Goal: Information Seeking & Learning: Learn about a topic

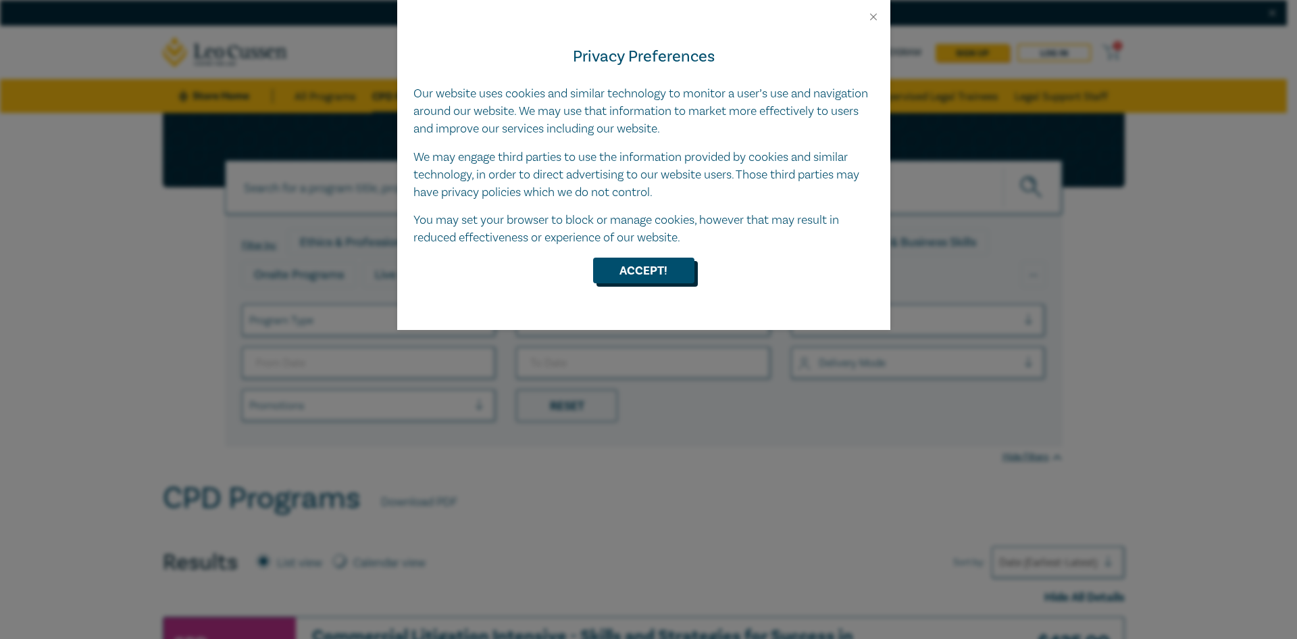
click at [620, 269] on button "Accept!" at bounding box center [643, 270] width 101 height 26
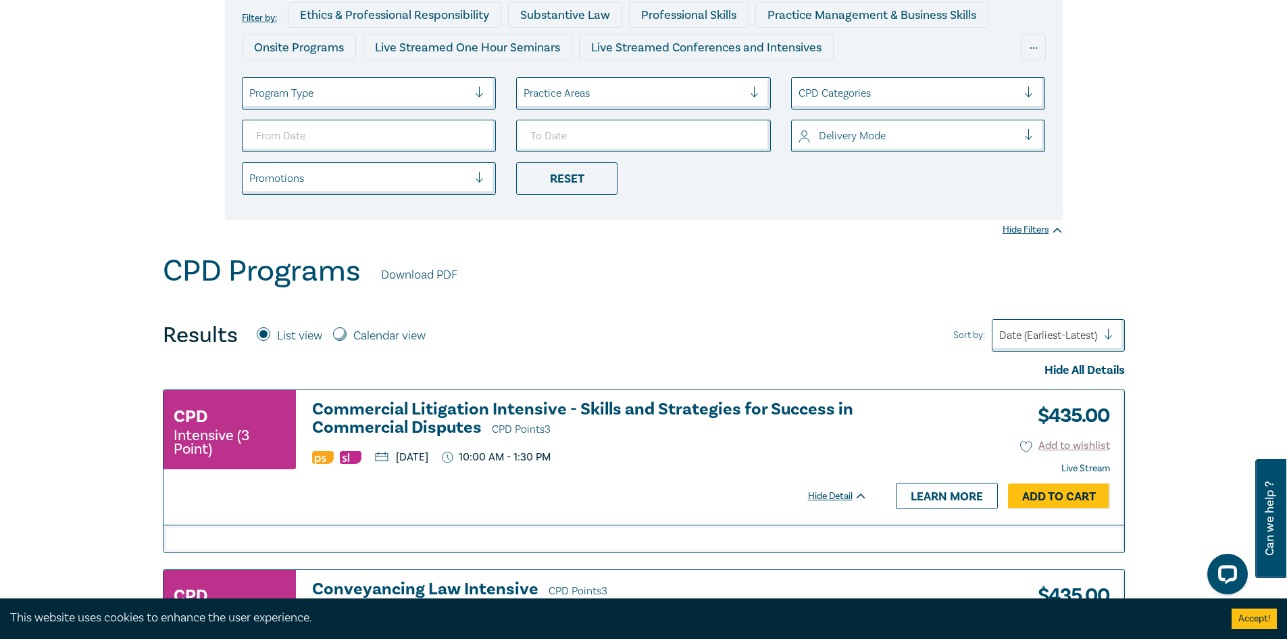
scroll to position [203, 0]
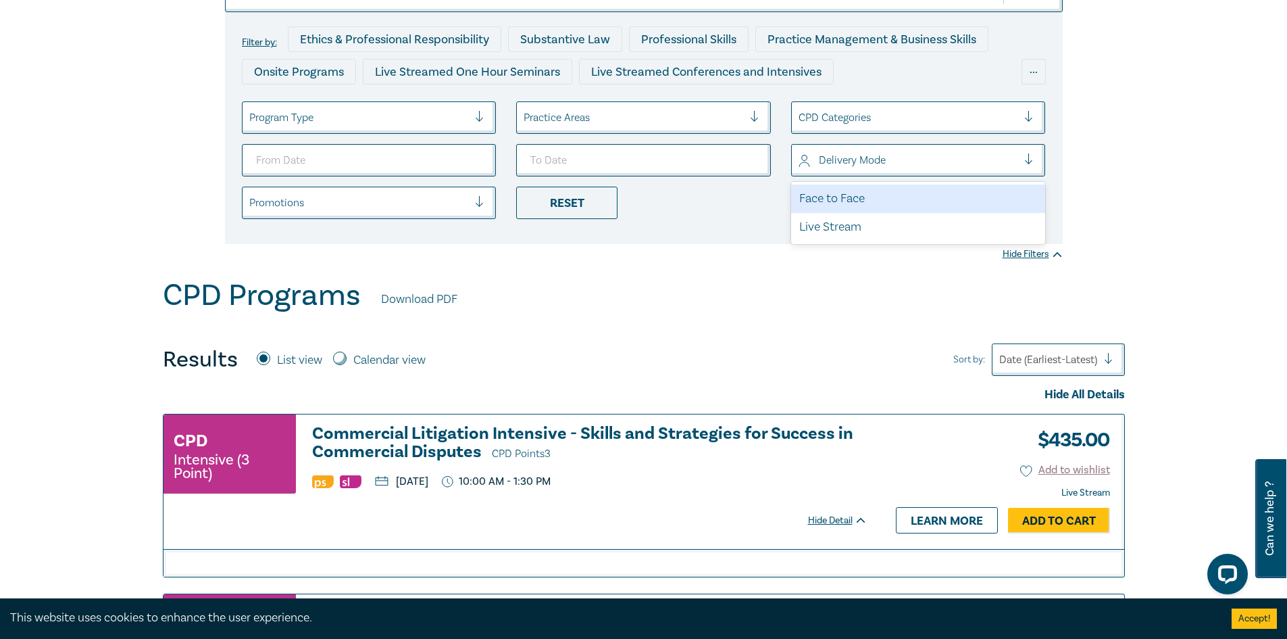
click at [872, 168] on div at bounding box center [909, 160] width 220 height 18
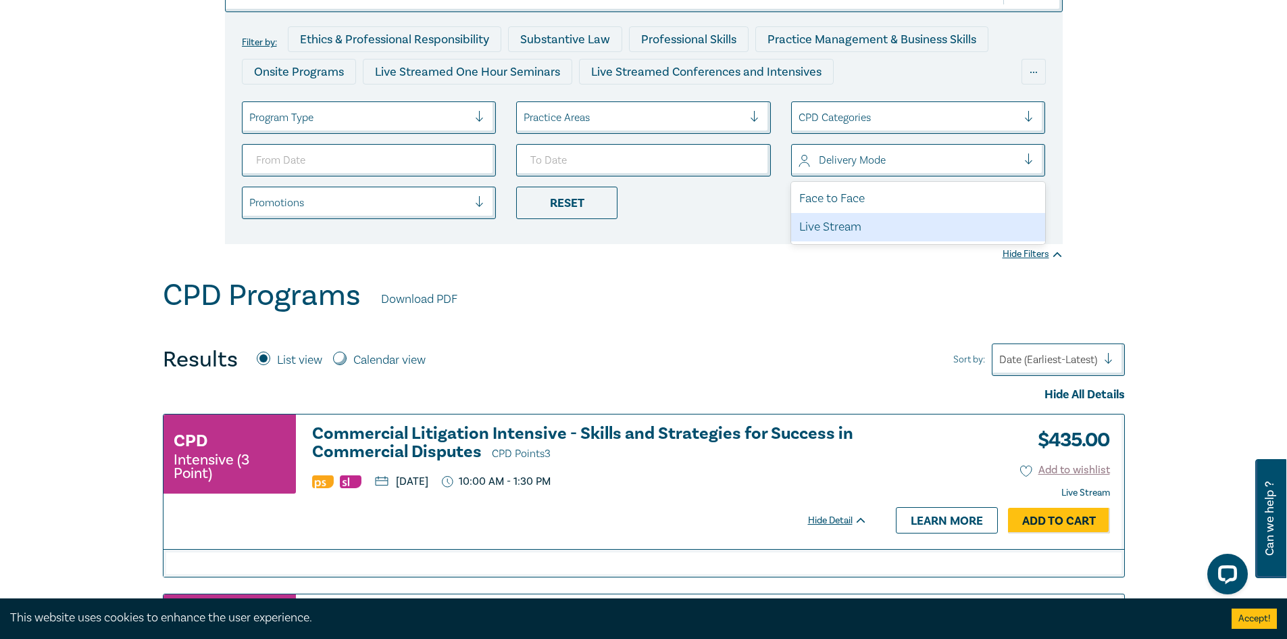
click at [871, 222] on div "Live Stream" at bounding box center [918, 227] width 255 height 28
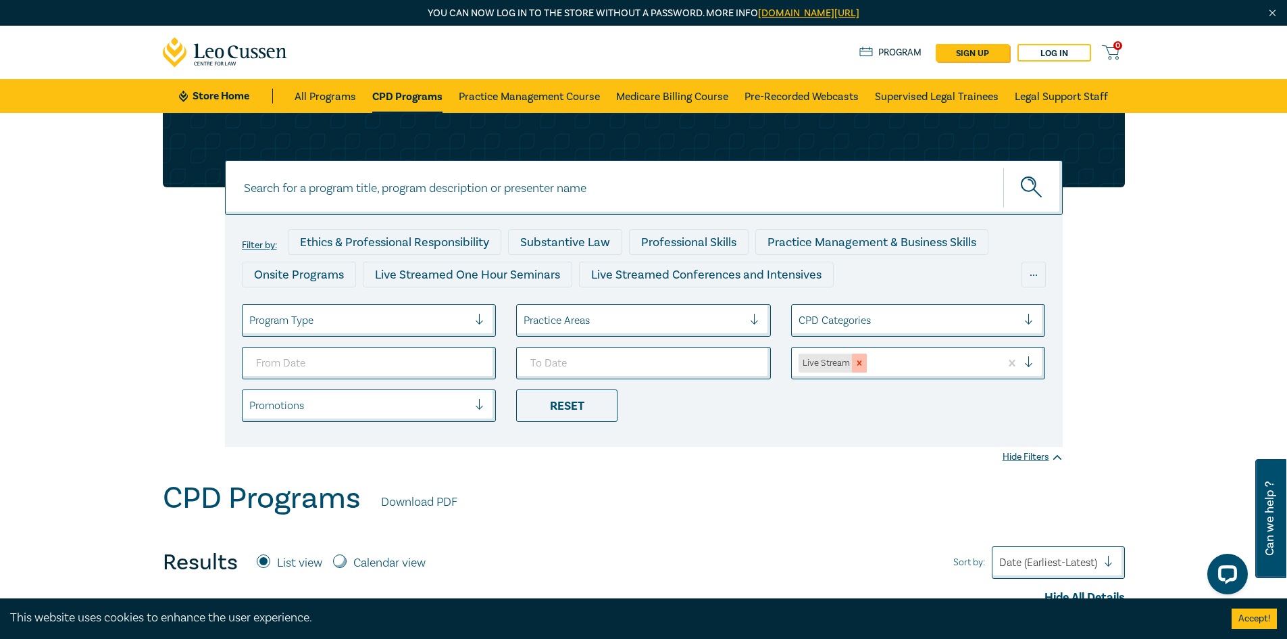
click at [865, 363] on div "Remove Live Stream" at bounding box center [859, 362] width 15 height 19
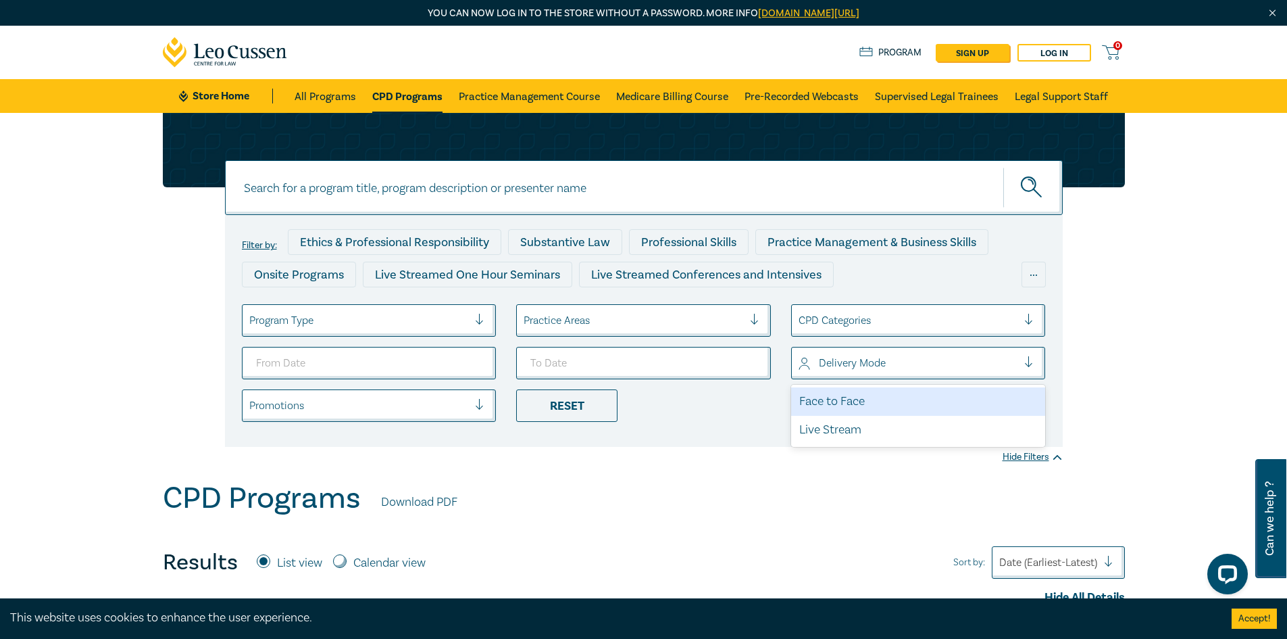
click at [862, 365] on div at bounding box center [909, 363] width 220 height 18
click at [860, 395] on div "Face to Face" at bounding box center [918, 401] width 255 height 28
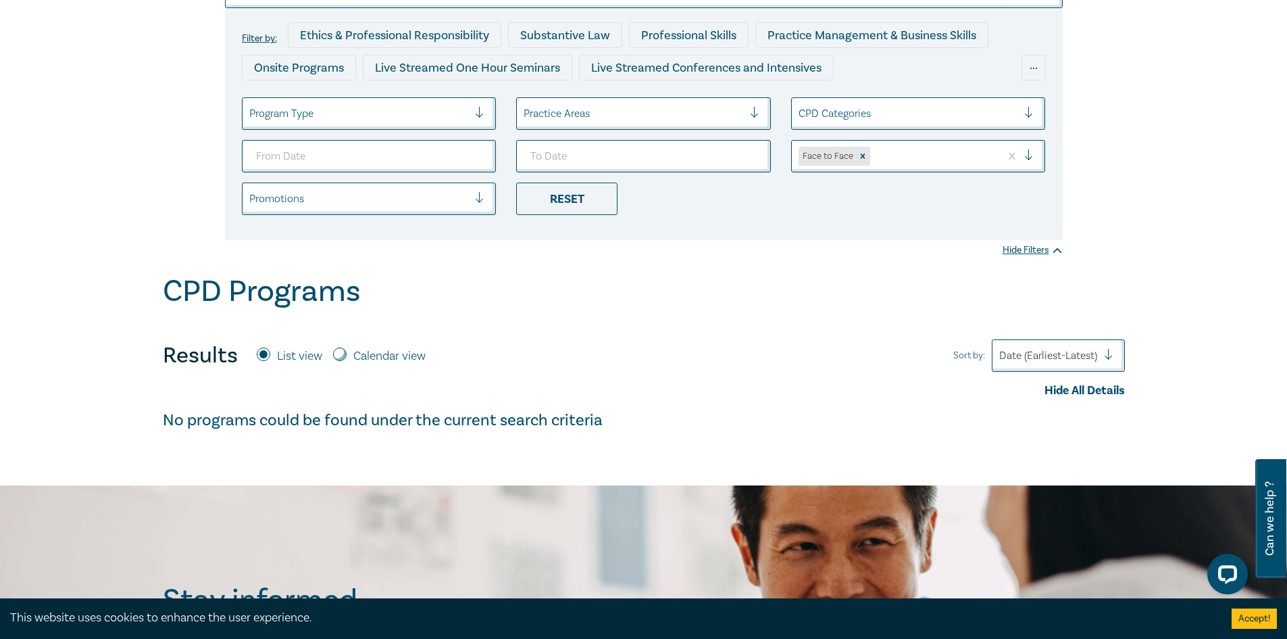
scroll to position [203, 0]
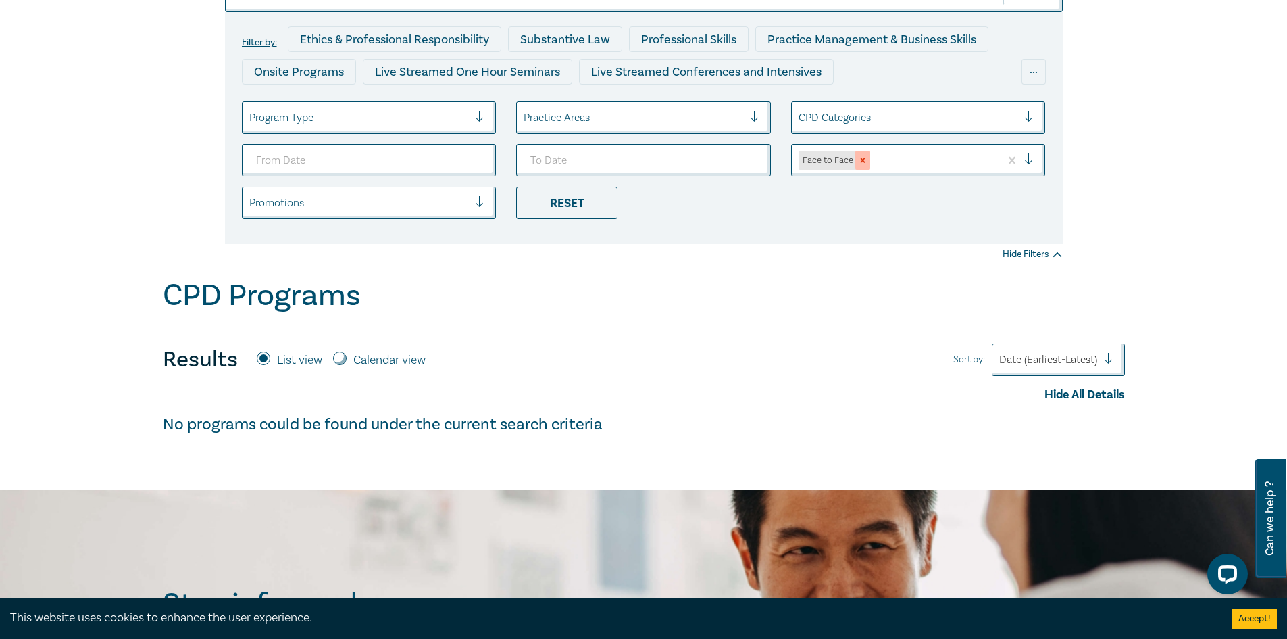
click at [862, 165] on icon "Remove Face to Face" at bounding box center [862, 159] width 9 height 9
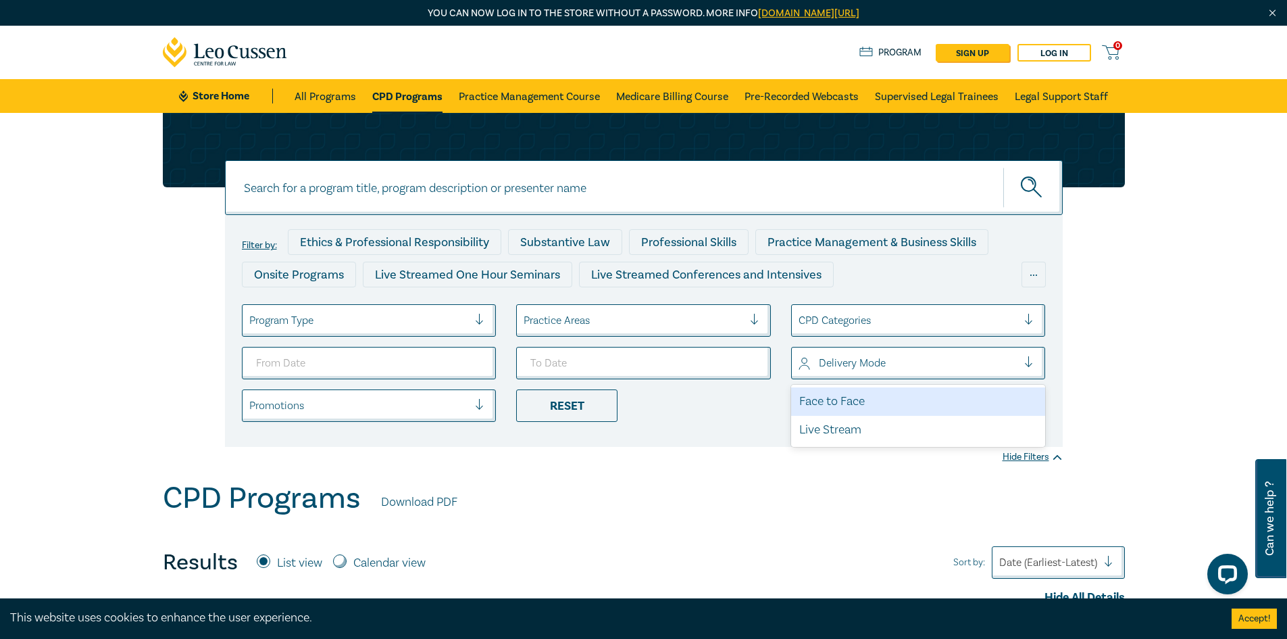
click at [862, 360] on div at bounding box center [909, 363] width 220 height 18
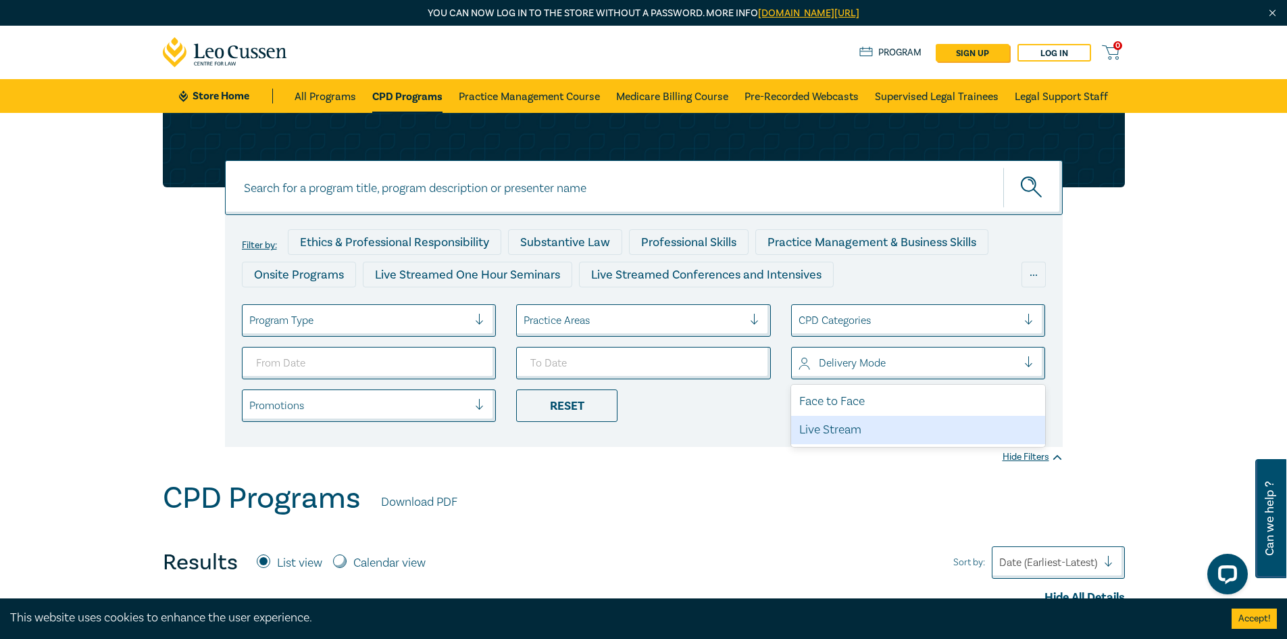
click at [843, 430] on div "Live Stream" at bounding box center [918, 430] width 255 height 28
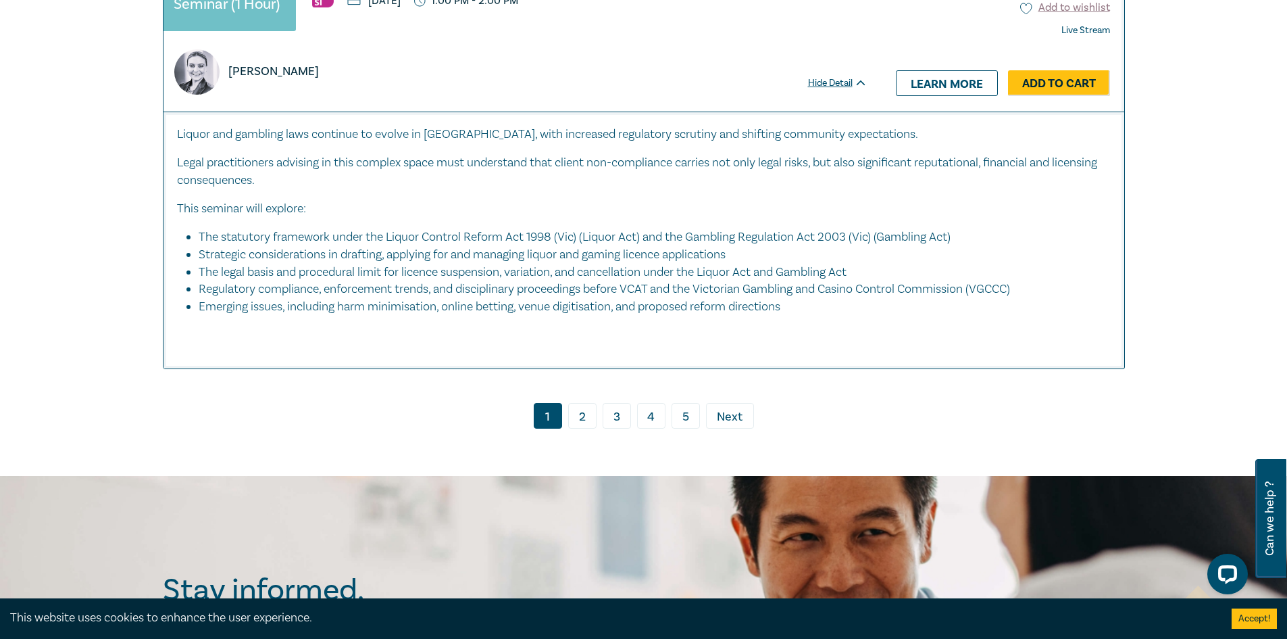
scroll to position [6284, 0]
click at [579, 428] on link "2" at bounding box center [582, 415] width 28 height 26
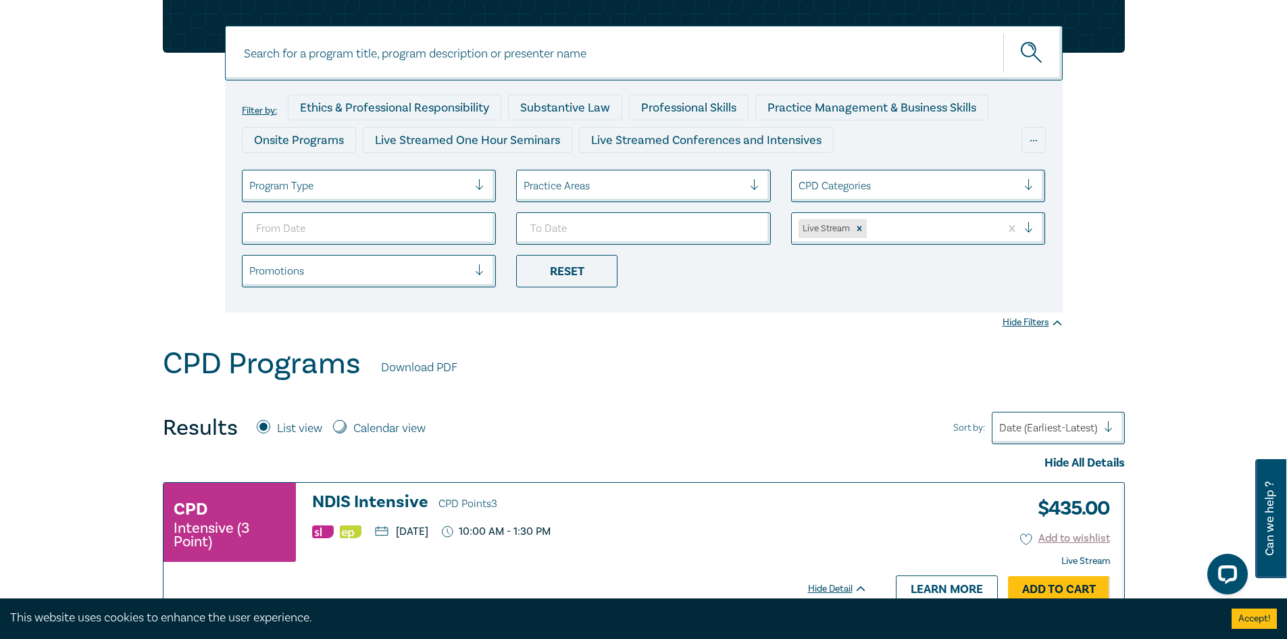
scroll to position [135, 0]
click at [402, 423] on label "Calendar view" at bounding box center [389, 428] width 72 height 18
click at [347, 423] on input "Calendar view" at bounding box center [340, 426] width 14 height 14
radio input "true"
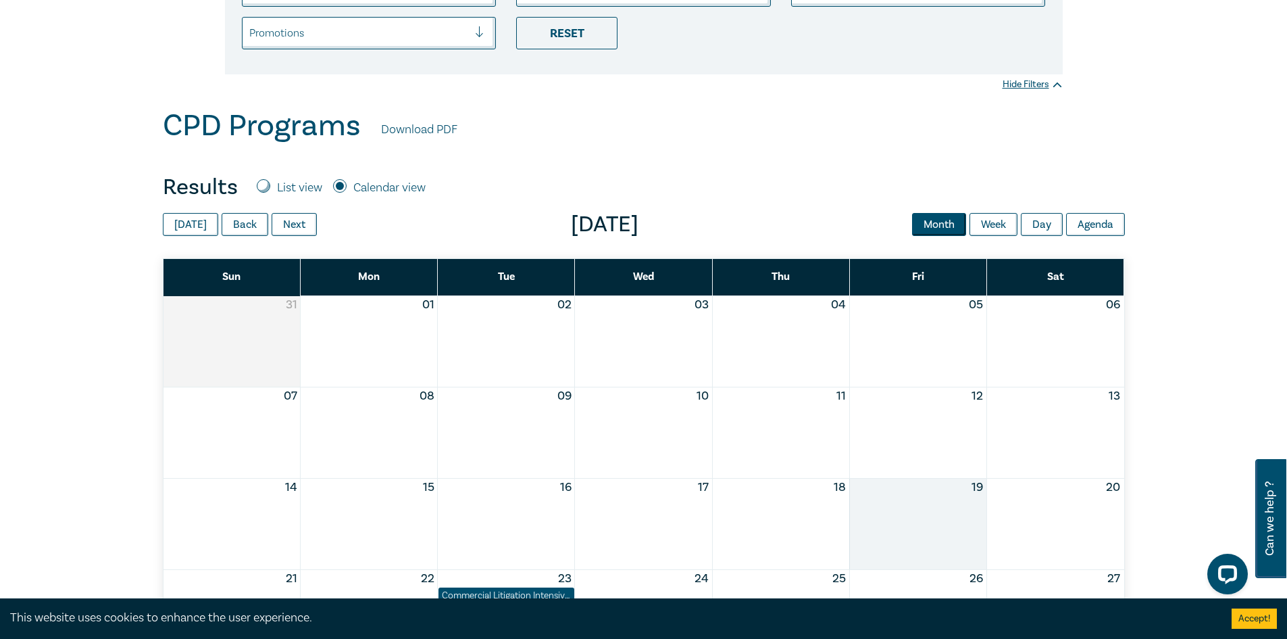
scroll to position [338, 0]
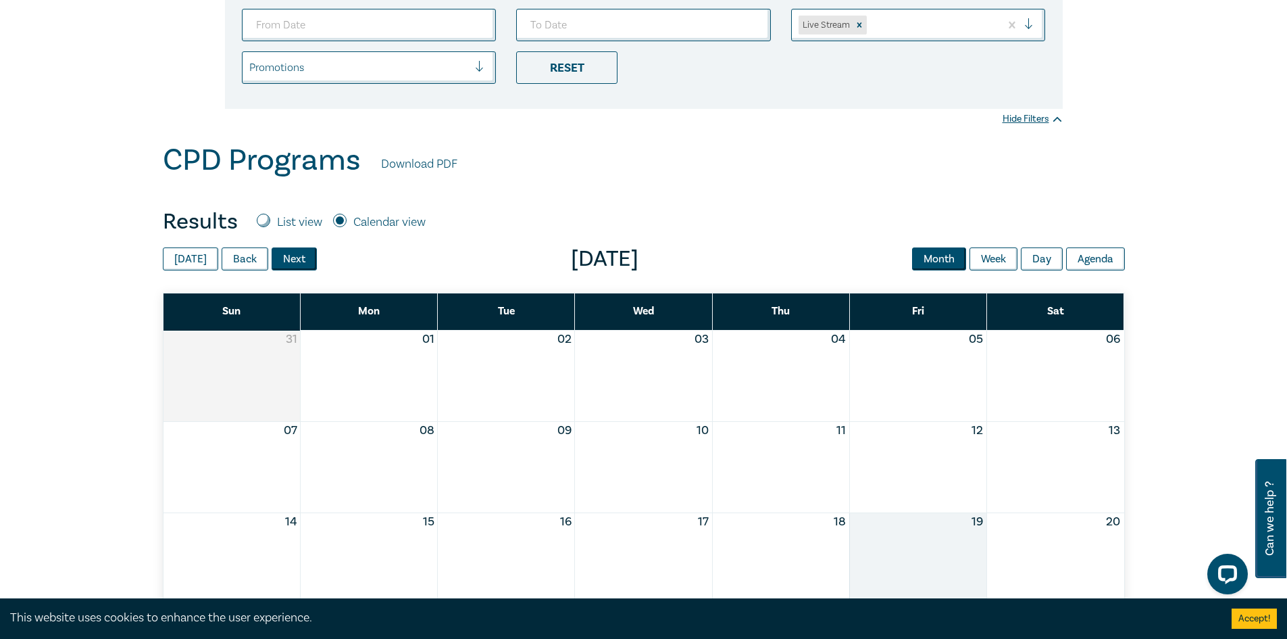
click at [305, 255] on button "Next" at bounding box center [294, 258] width 45 height 23
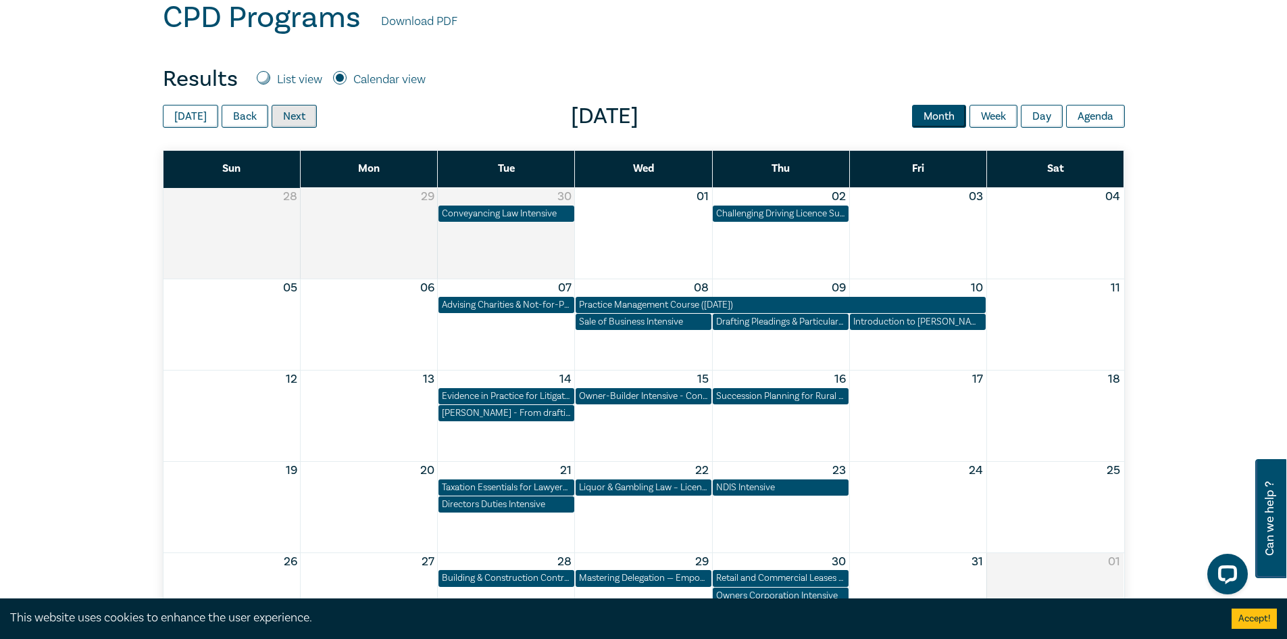
scroll to position [541, 0]
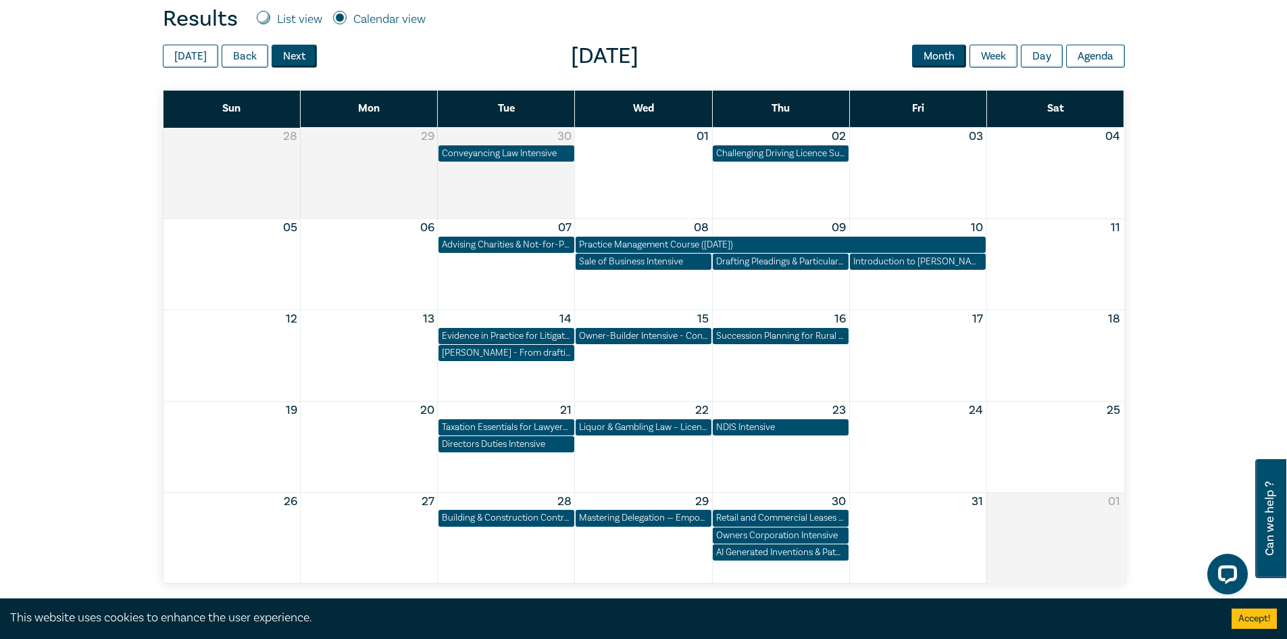
click at [298, 51] on button "Next" at bounding box center [294, 56] width 45 height 23
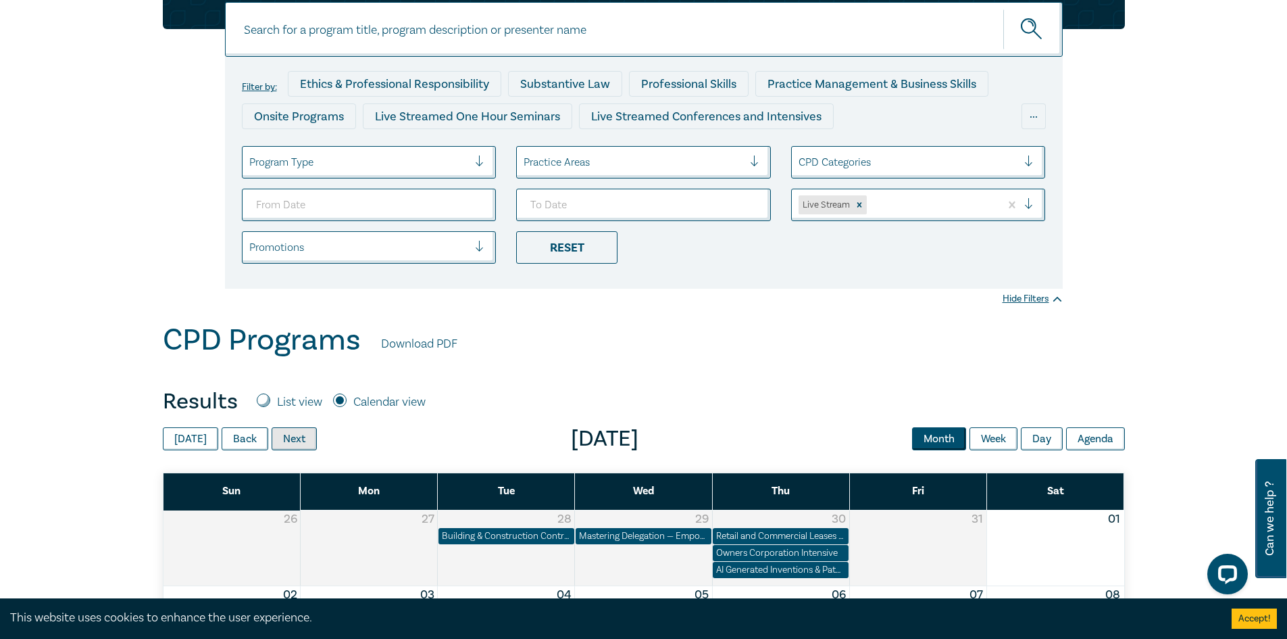
scroll to position [203, 0]
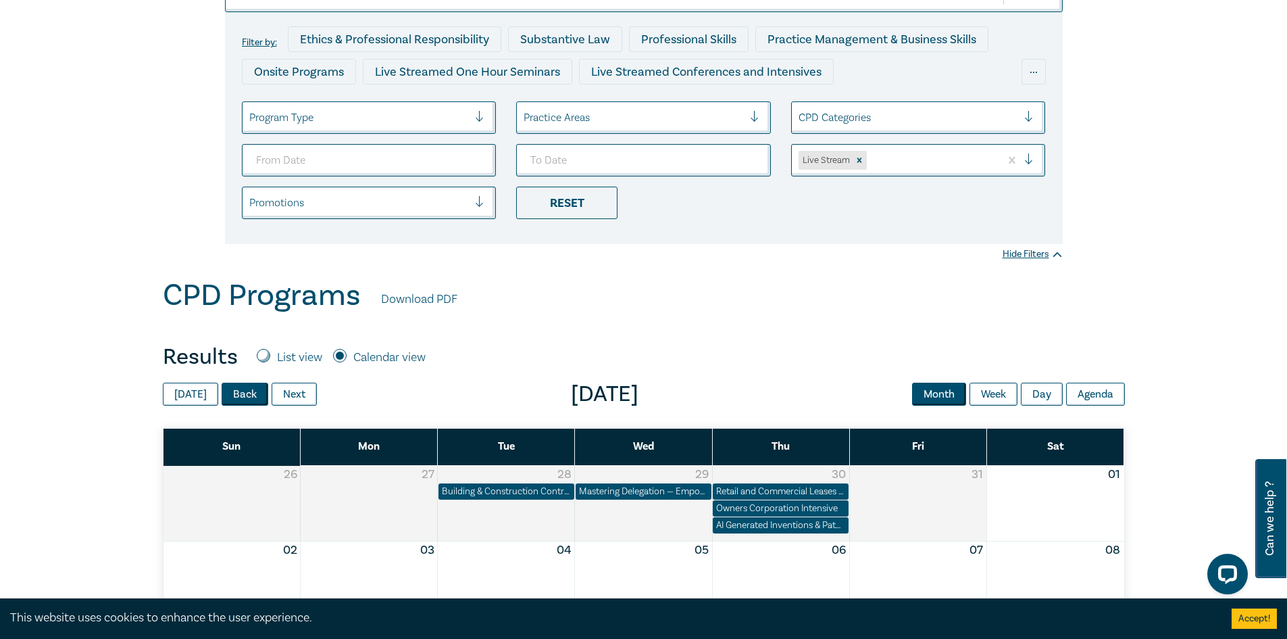
click at [232, 393] on button "Back" at bounding box center [245, 393] width 47 height 23
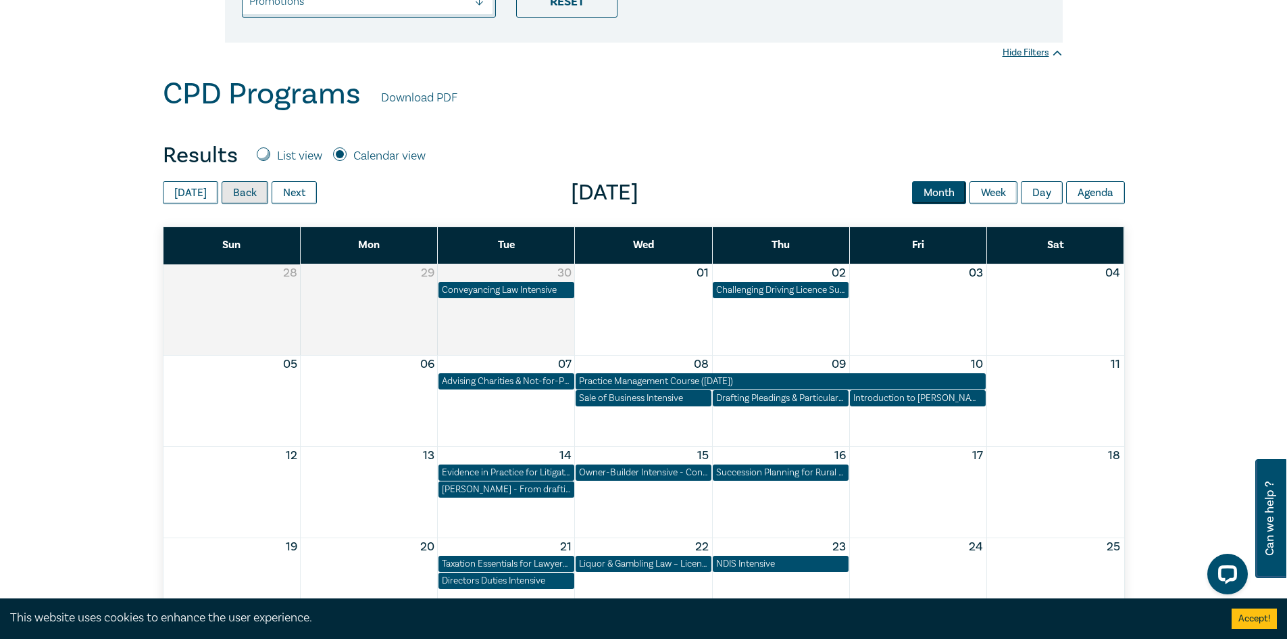
scroll to position [405, 0]
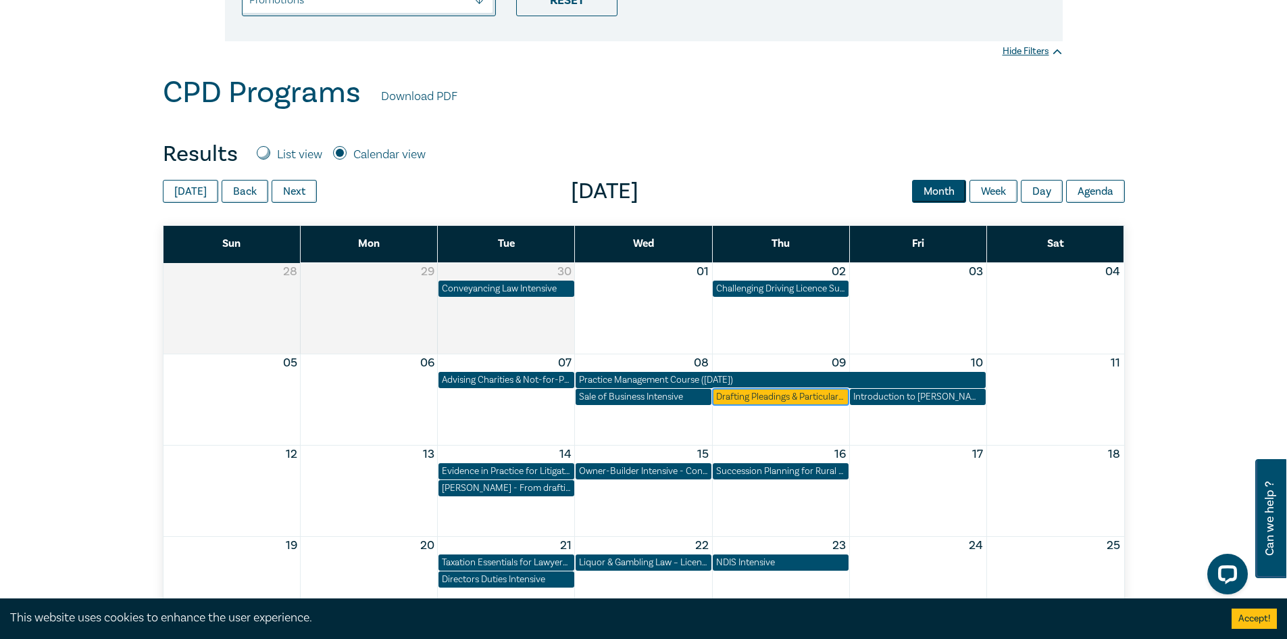
click at [780, 404] on div "Drafting Pleadings & Particulars – Tips & Traps" at bounding box center [781, 397] width 136 height 16
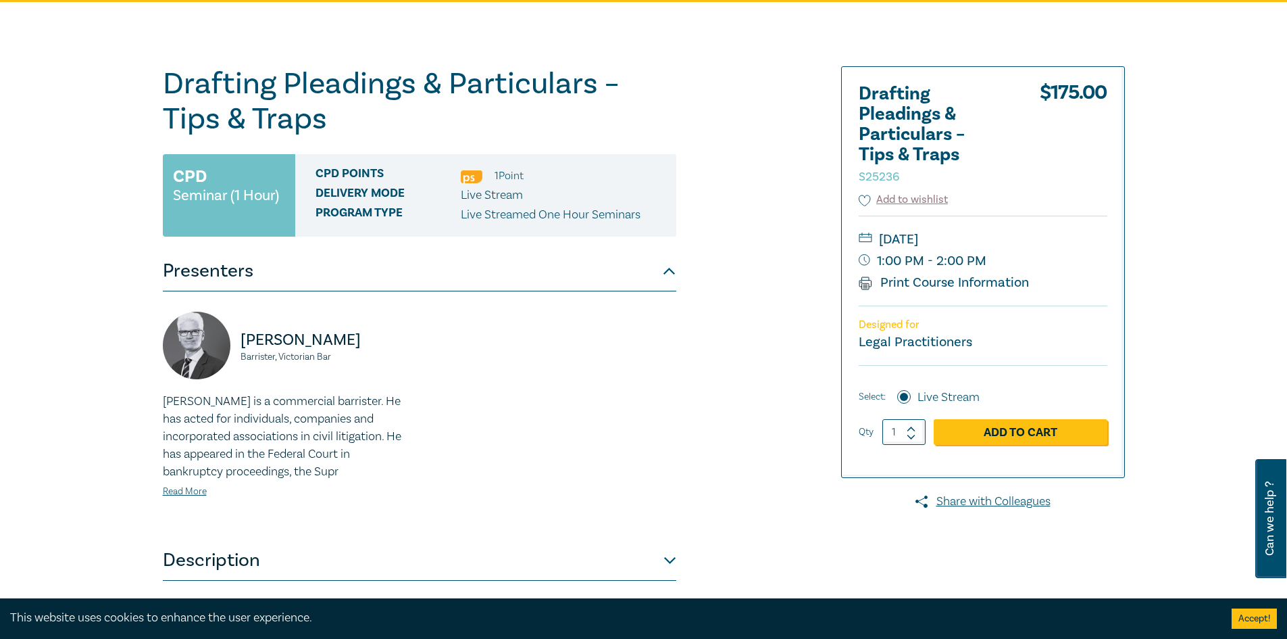
scroll to position [135, 0]
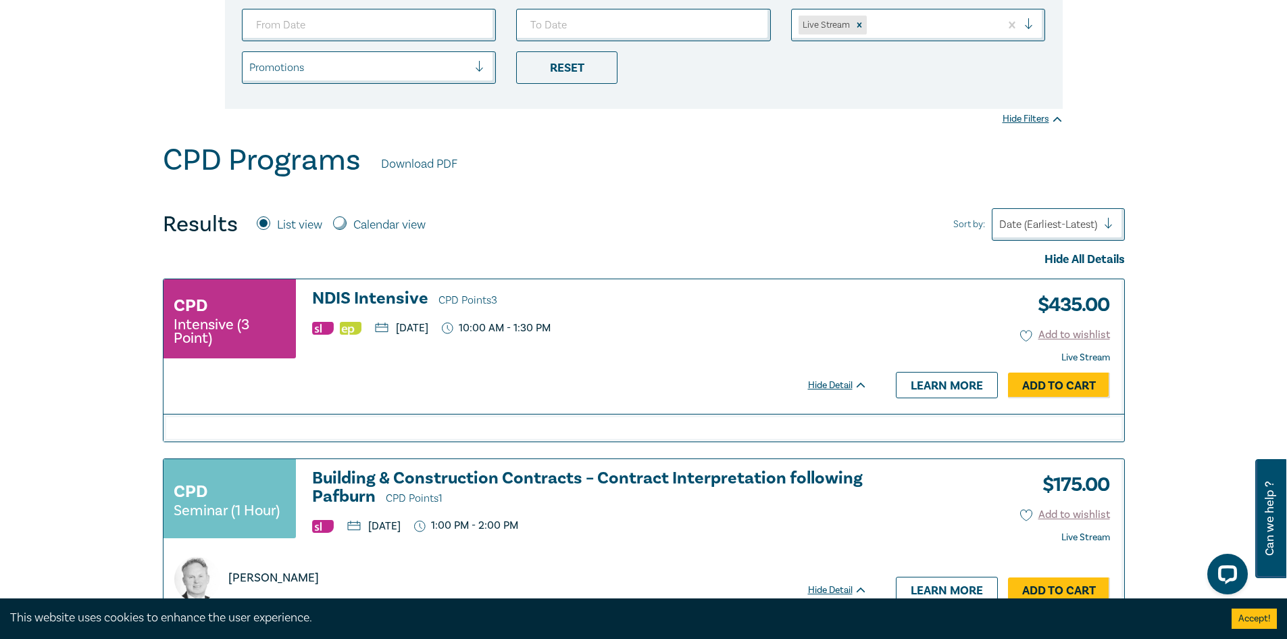
click at [387, 299] on h3 "NDIS Intensive CPD Points 3" at bounding box center [589, 299] width 555 height 20
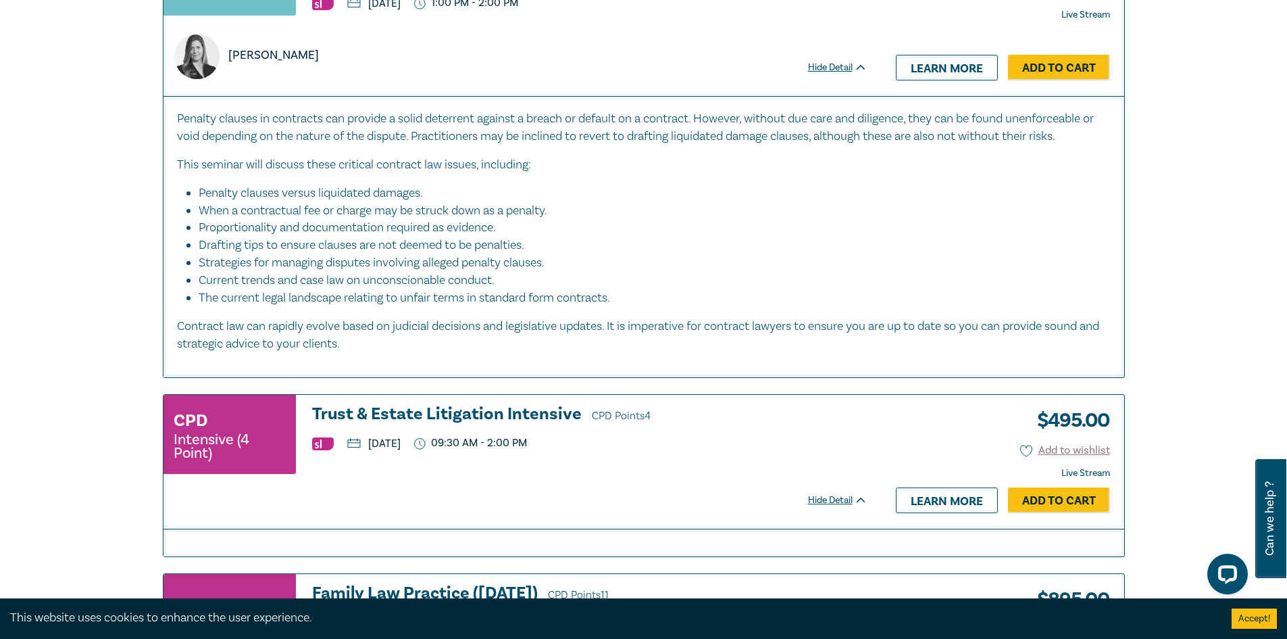
scroll to position [2906, 0]
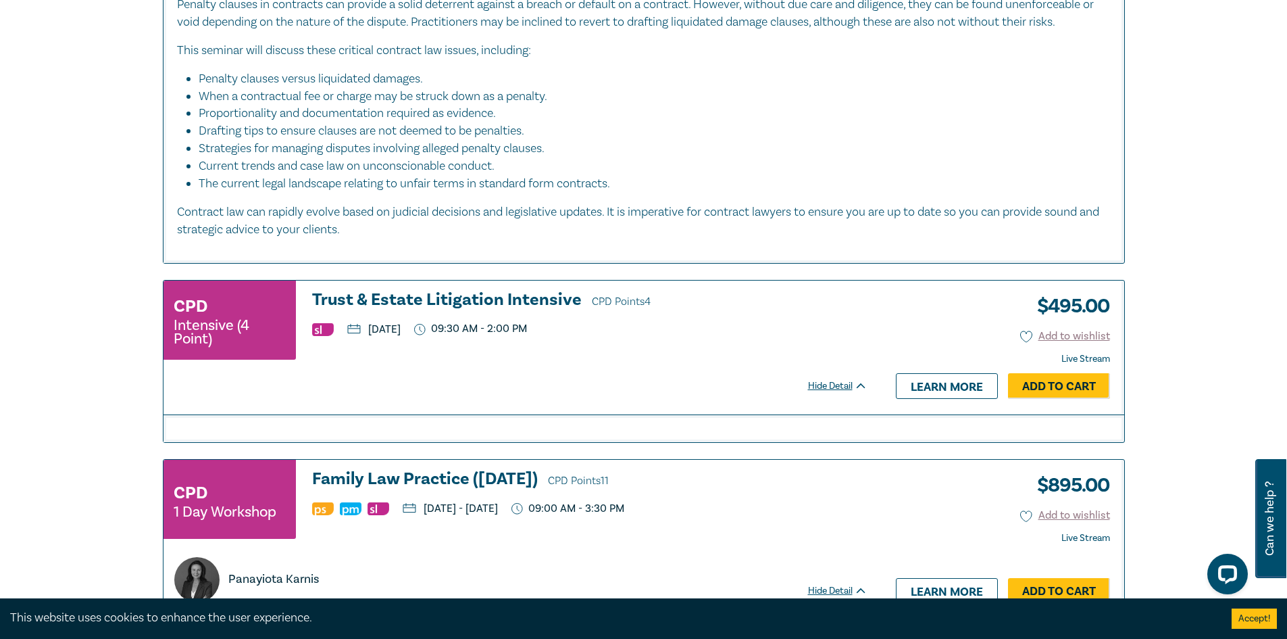
click at [535, 470] on h3 "Family Law Practice ([DATE]) CPD Points 11" at bounding box center [589, 480] width 555 height 20
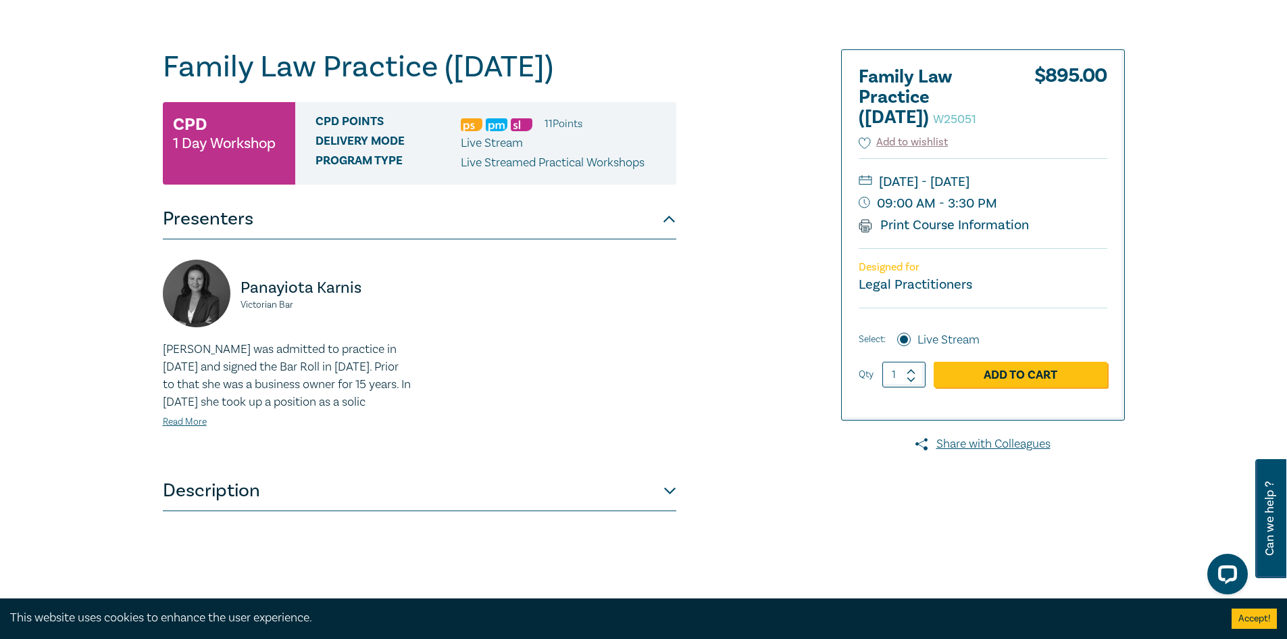
scroll to position [68, 0]
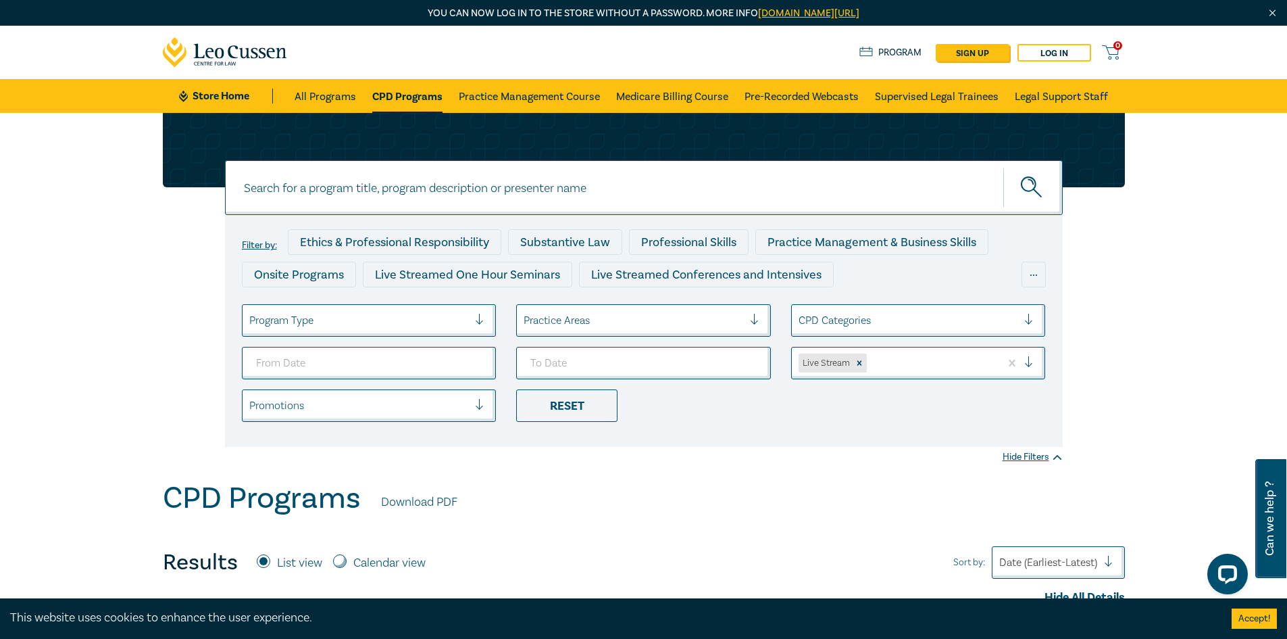
click at [367, 559] on label "Calendar view" at bounding box center [389, 563] width 72 height 18
click at [347, 559] on input "Calendar view" at bounding box center [340, 561] width 14 height 14
radio input "true"
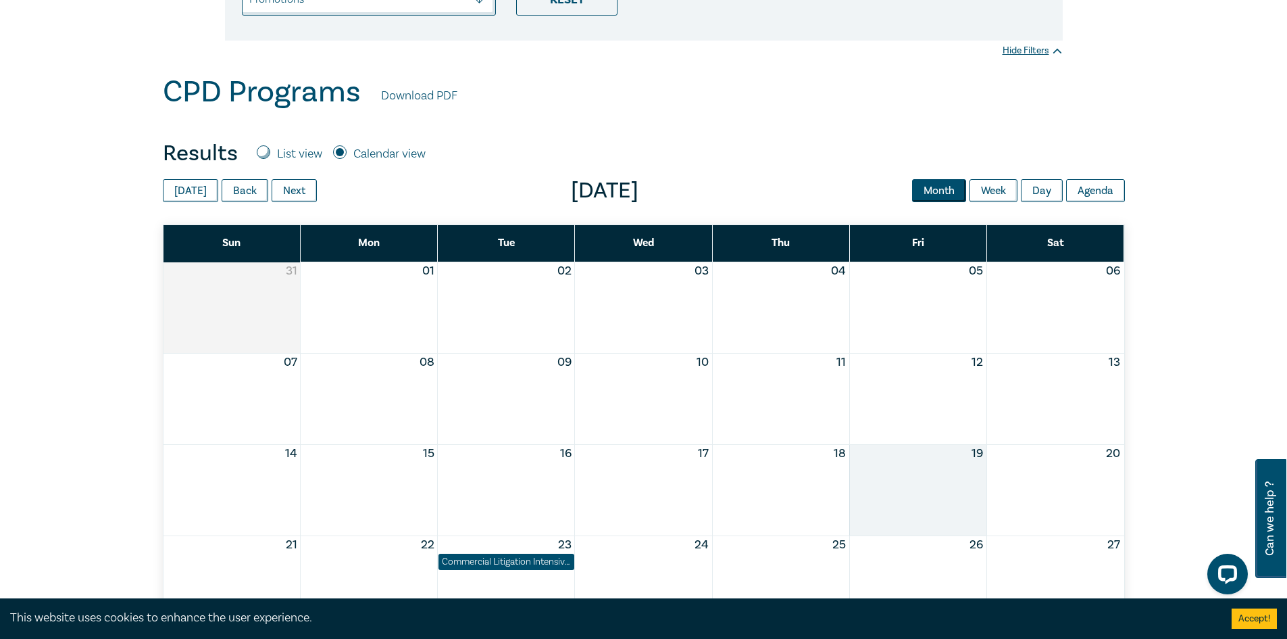
scroll to position [405, 0]
click at [291, 199] on button "Next" at bounding box center [294, 191] width 45 height 23
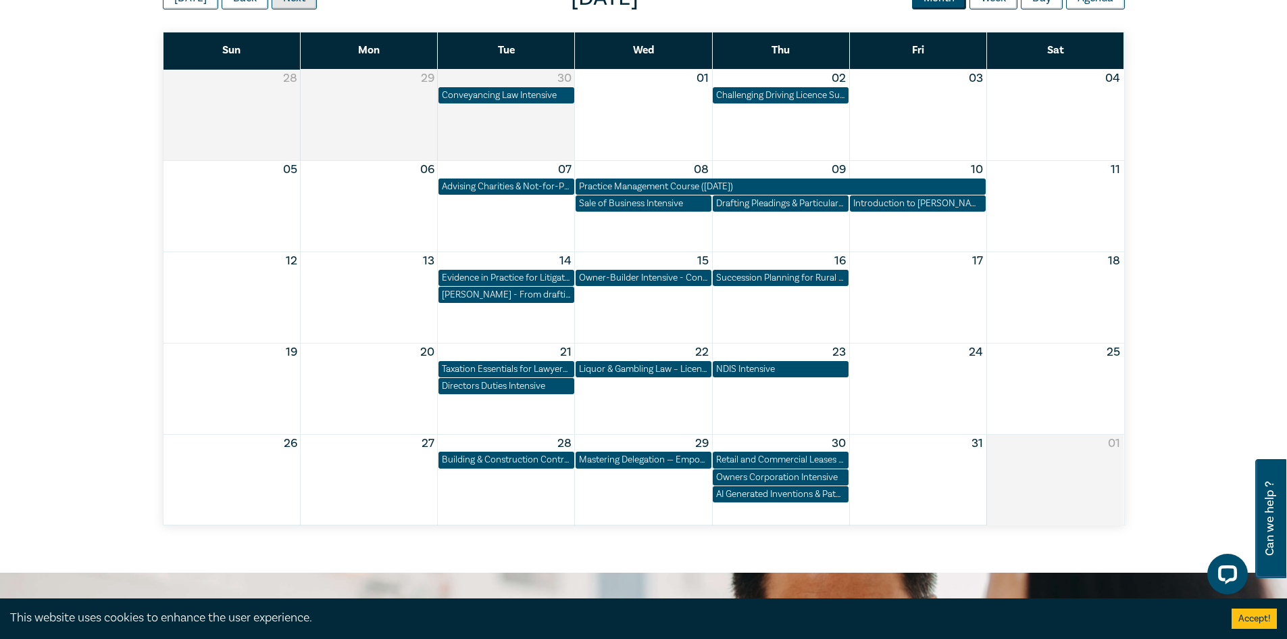
scroll to position [338, 0]
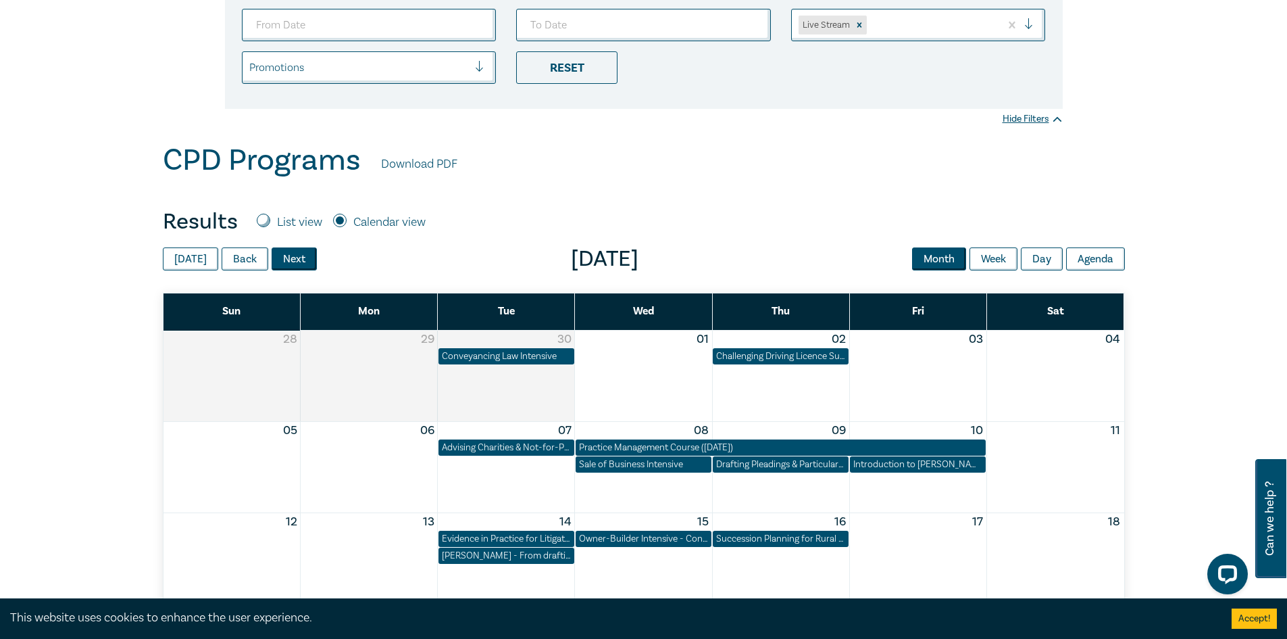
click at [296, 264] on button "Next" at bounding box center [294, 258] width 45 height 23
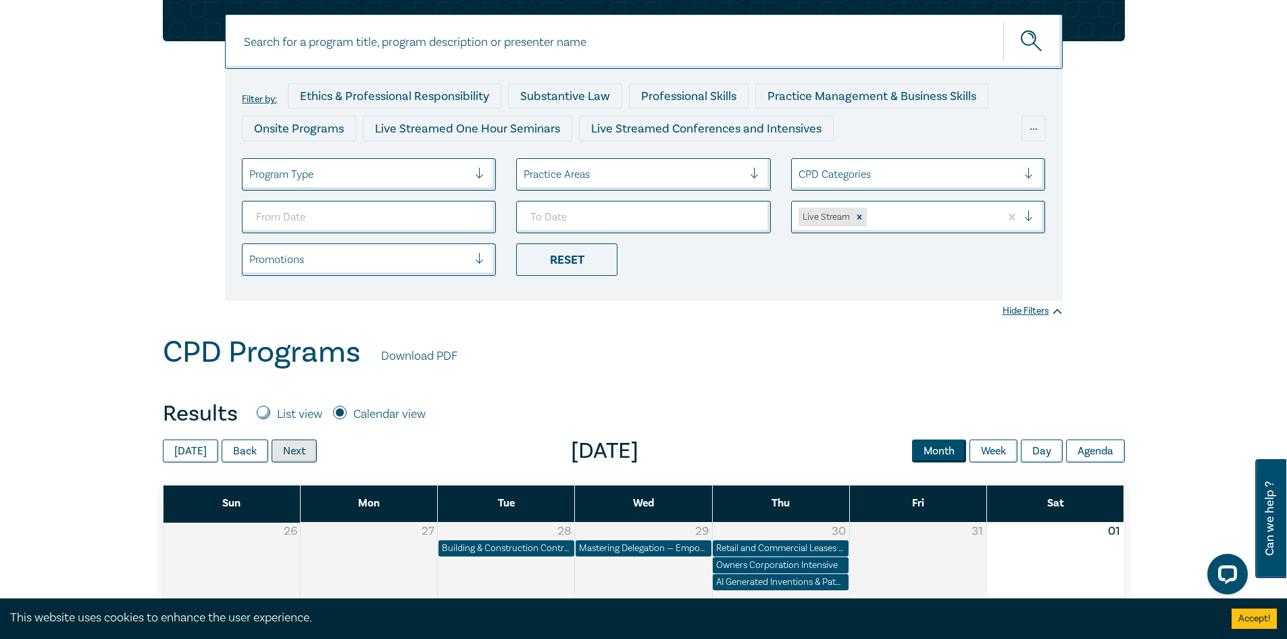
scroll to position [68, 0]
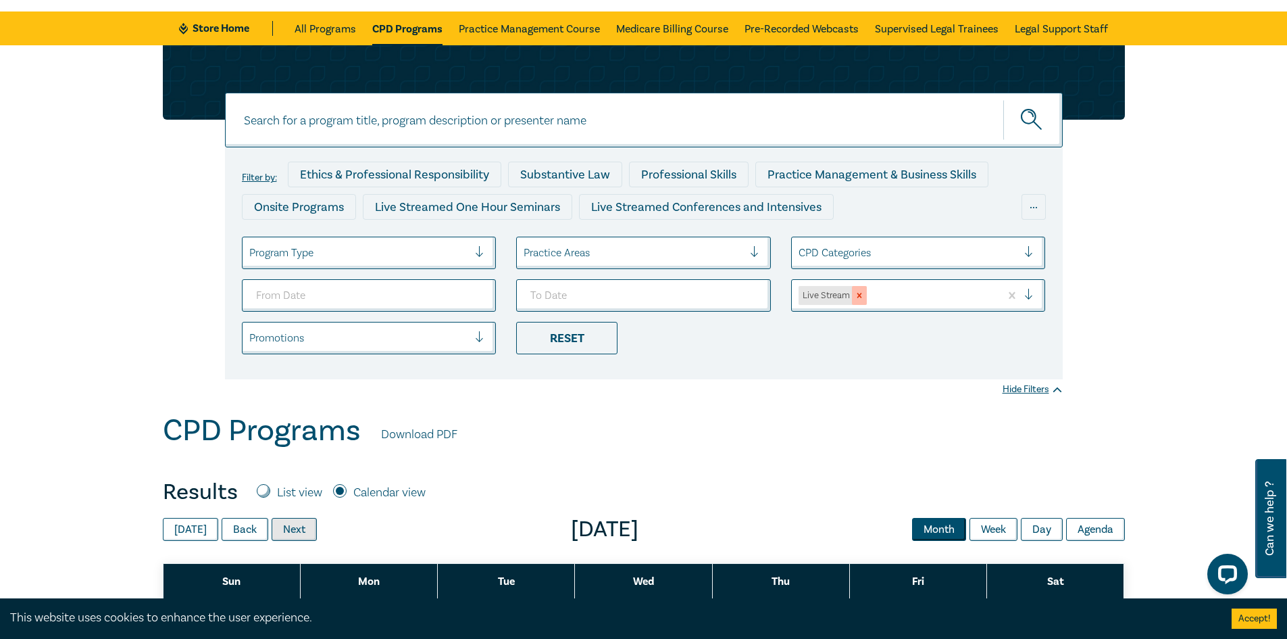
click at [857, 294] on icon "Remove Live Stream" at bounding box center [859, 295] width 9 height 9
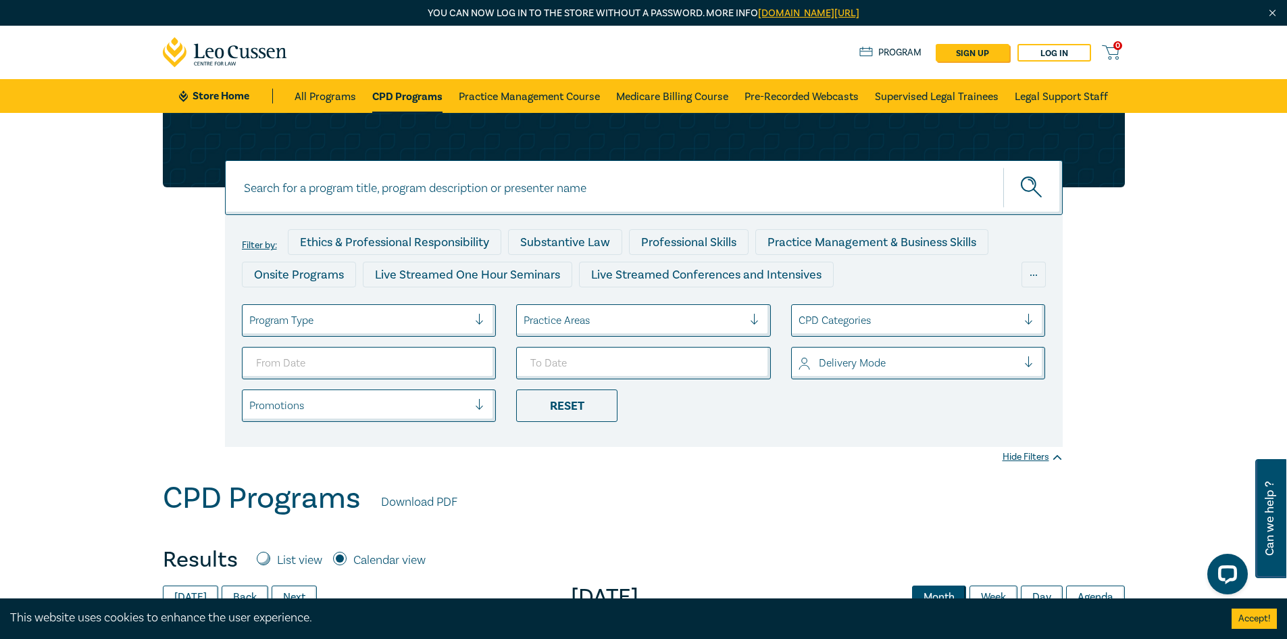
click at [836, 366] on div at bounding box center [909, 363] width 220 height 18
click at [826, 396] on div "Face to Face" at bounding box center [918, 401] width 255 height 28
click at [595, 403] on div "Reset" at bounding box center [566, 405] width 101 height 32
click at [843, 353] on div "Delivery Mode" at bounding box center [908, 362] width 233 height 23
click at [411, 95] on link "CPD Programs" at bounding box center [407, 96] width 70 height 34
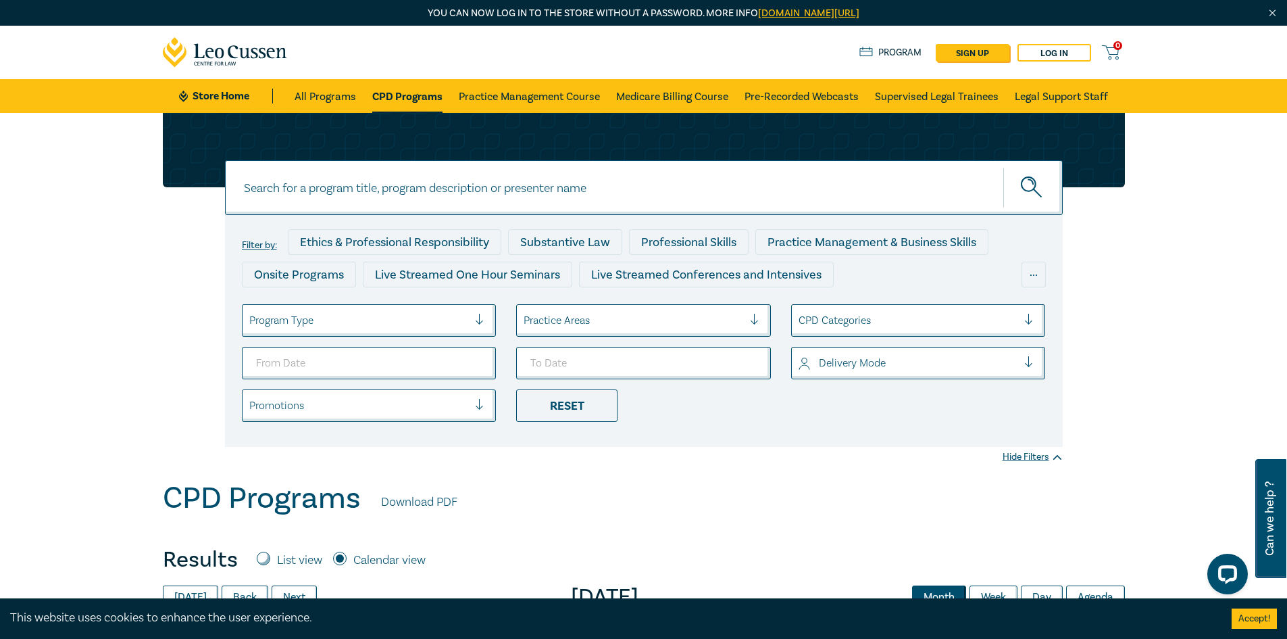
click at [183, 53] on icon at bounding box center [225, 52] width 125 height 30
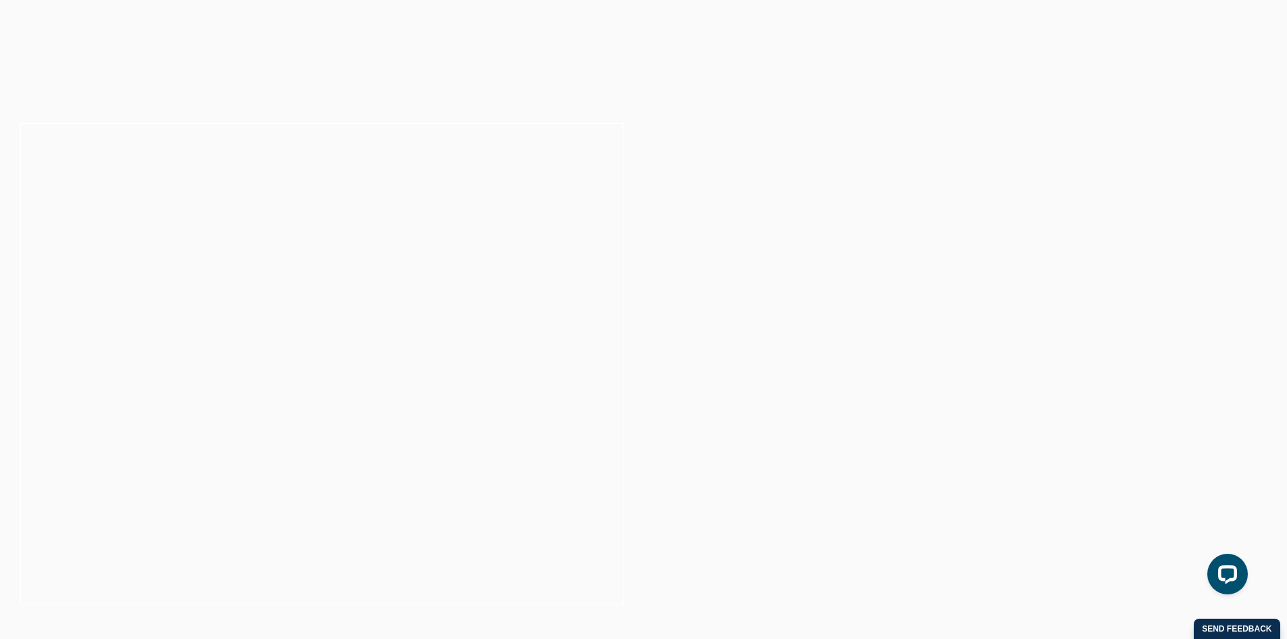
drag, startPoint x: 752, startPoint y: 80, endPoint x: 689, endPoint y: 87, distance: 63.9
click at [689, 87] on div "Allow Cancel" at bounding box center [643, 87] width 305 height 34
click at [689, 87] on button "Cancel" at bounding box center [690, 87] width 71 height 34
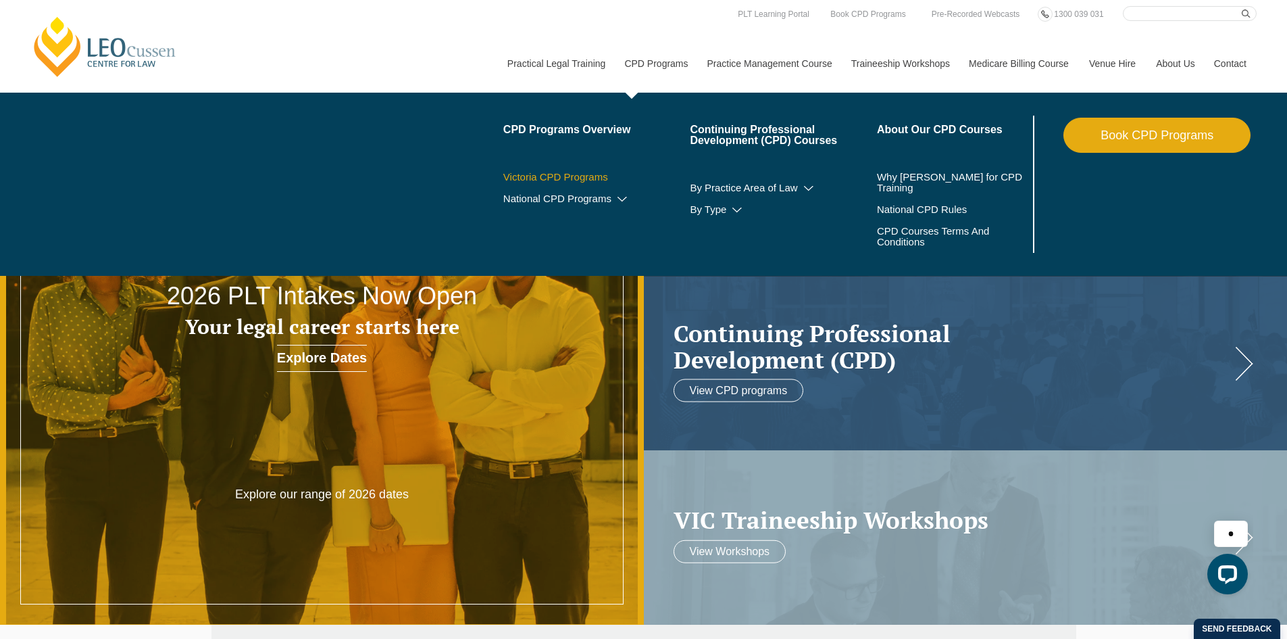
click at [599, 175] on link "Victoria CPD Programs" at bounding box center [596, 177] width 187 height 11
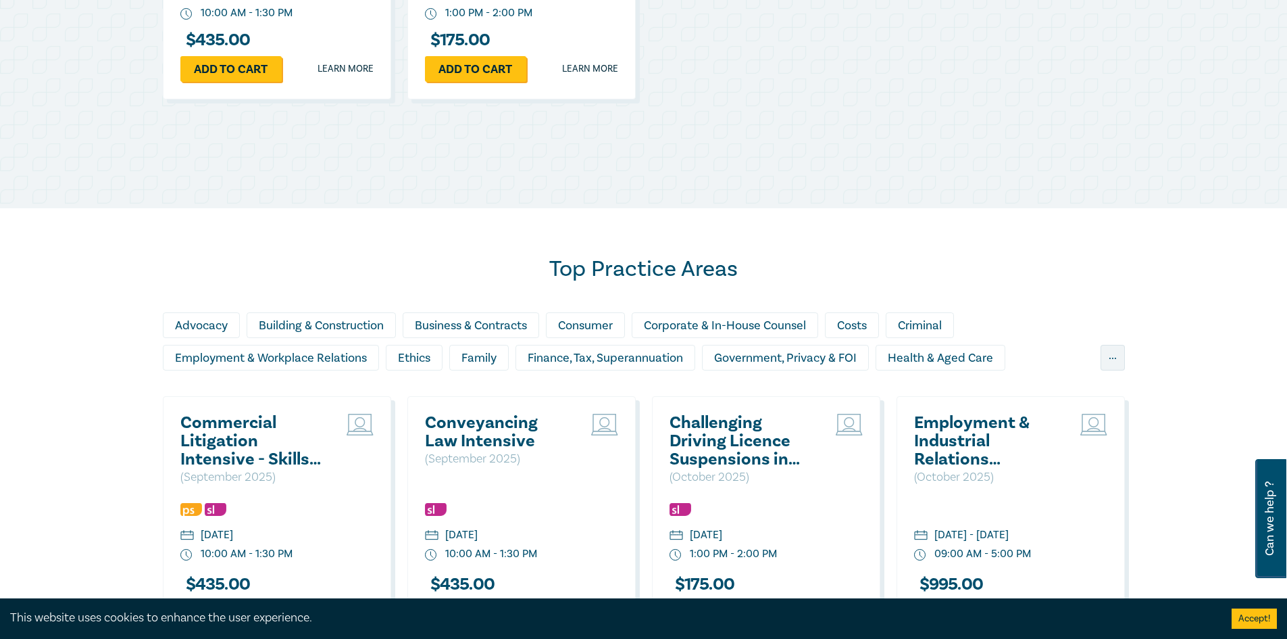
scroll to position [1081, 0]
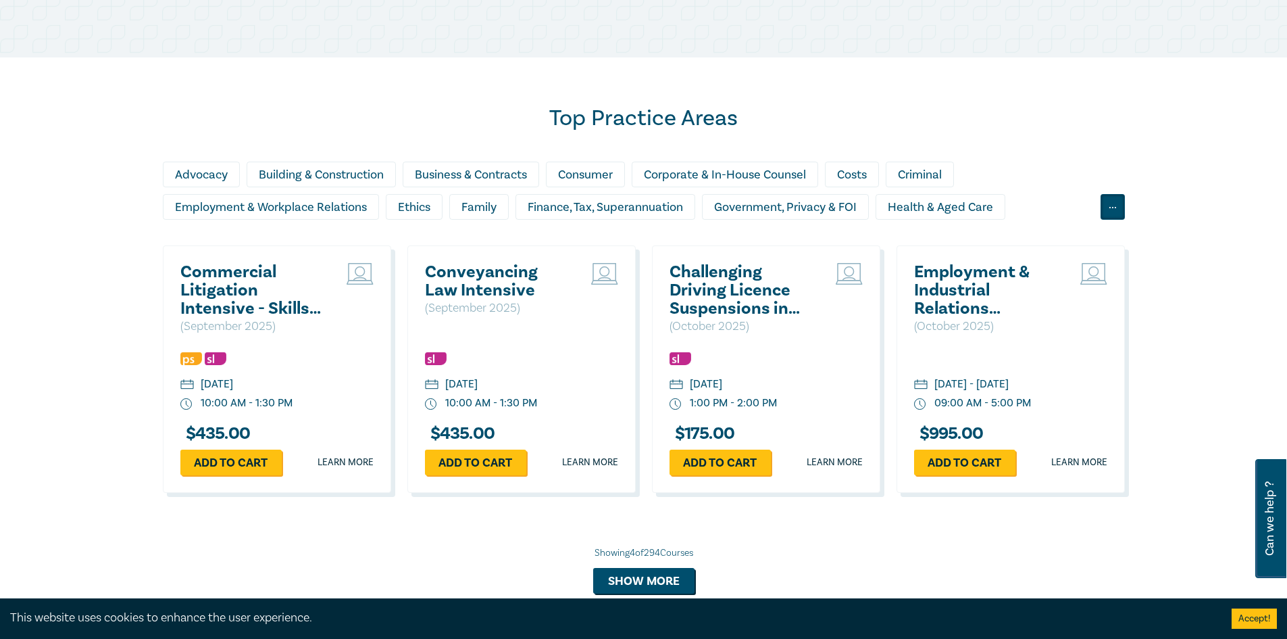
click at [1109, 208] on div "..." at bounding box center [1113, 207] width 24 height 26
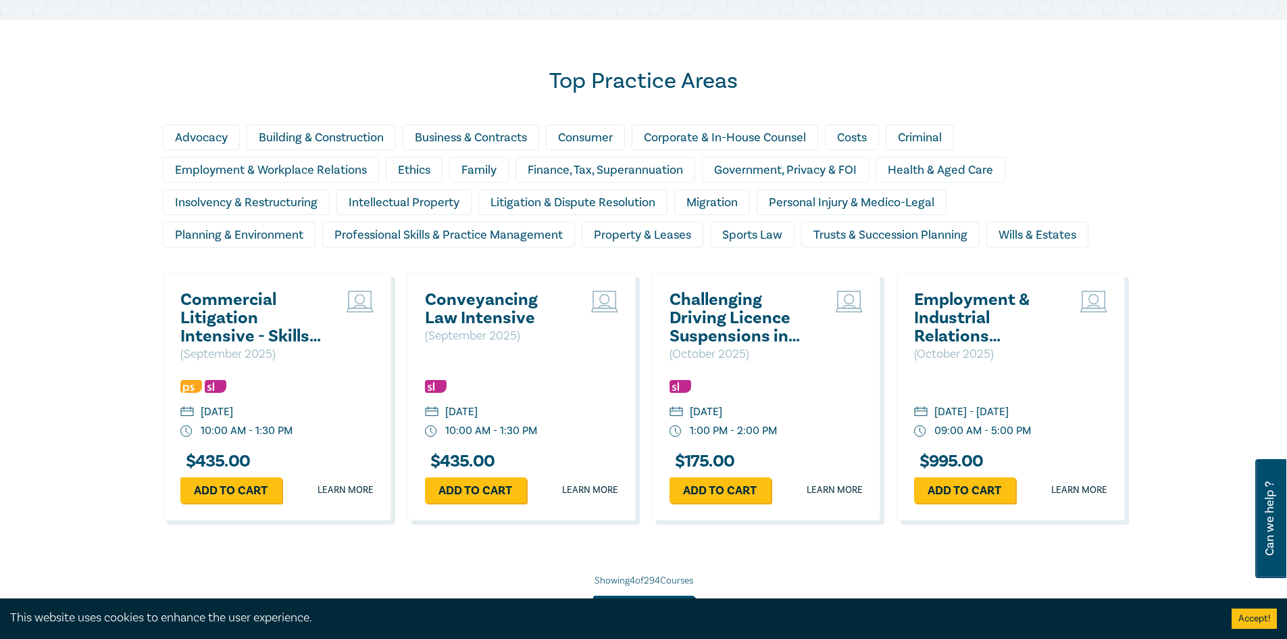
scroll to position [1351, 0]
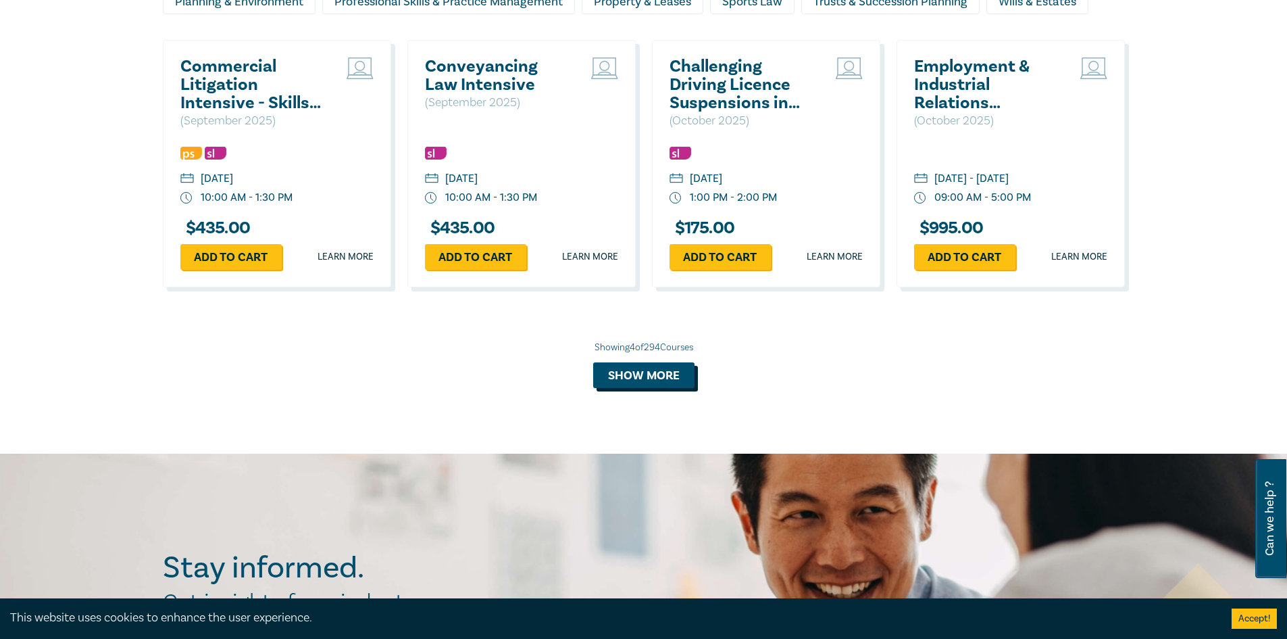
click at [668, 377] on button "Show more" at bounding box center [643, 375] width 101 height 26
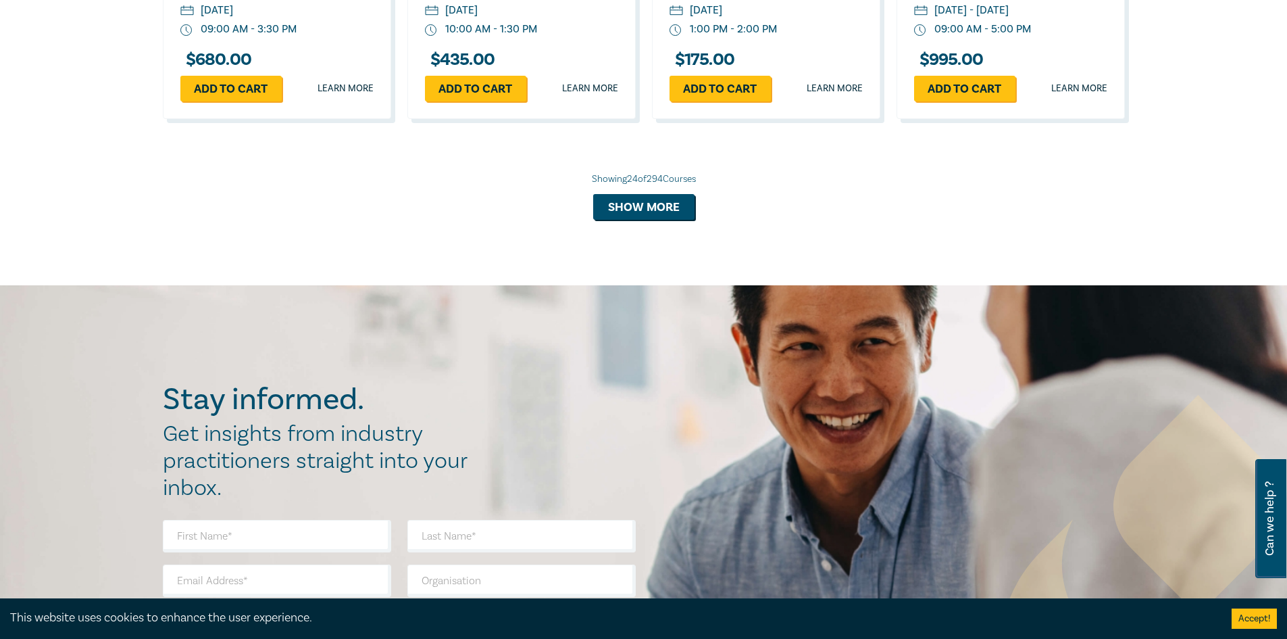
scroll to position [2838, 0]
